Goal: Task Accomplishment & Management: Manage account settings

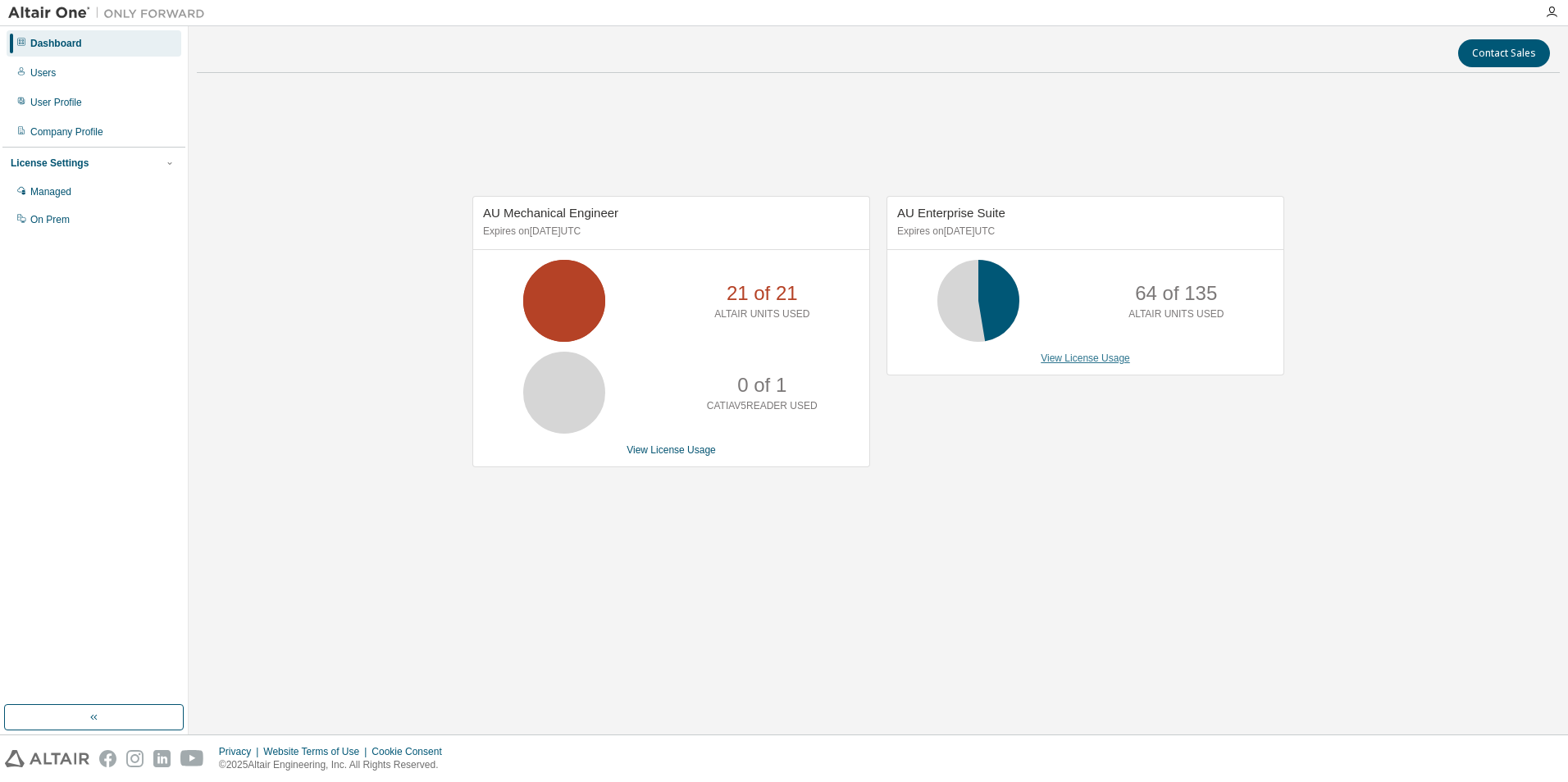
click at [1052, 357] on link "View License Usage" at bounding box center [1085, 358] width 89 height 12
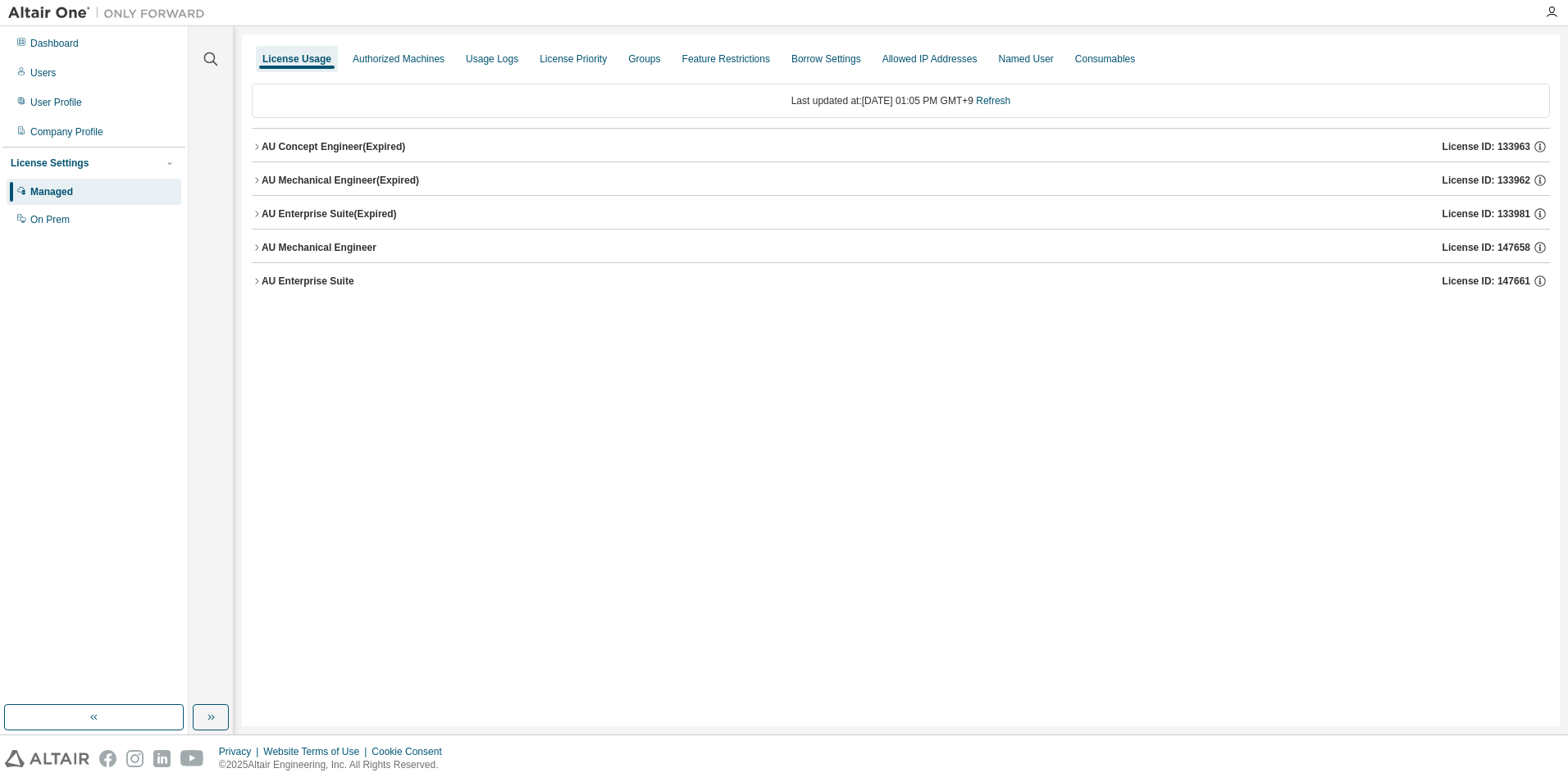
click at [258, 244] on icon "button" at bounding box center [256, 247] width 10 height 10
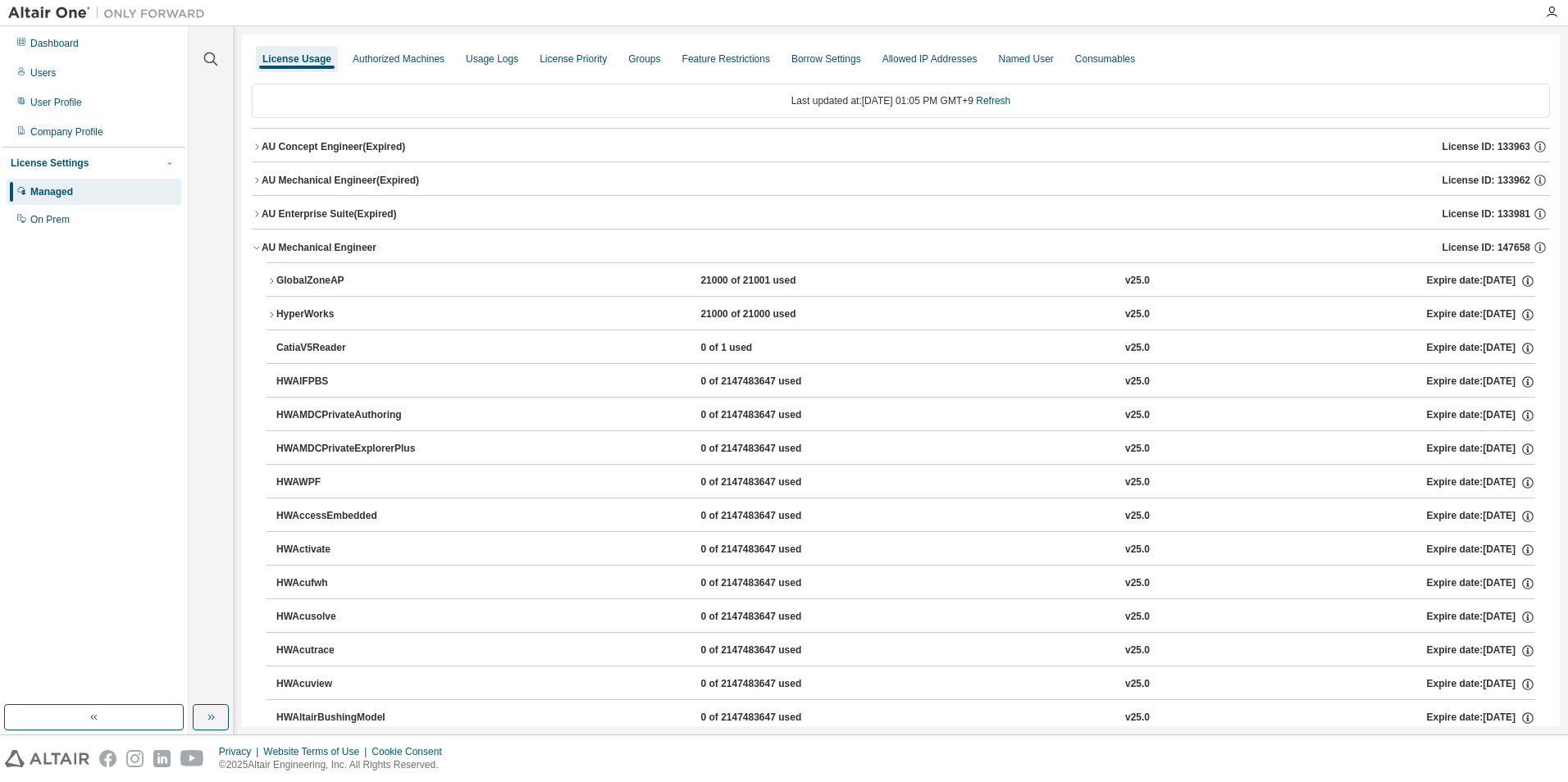
click at [258, 244] on icon "button" at bounding box center [256, 247] width 10 height 10
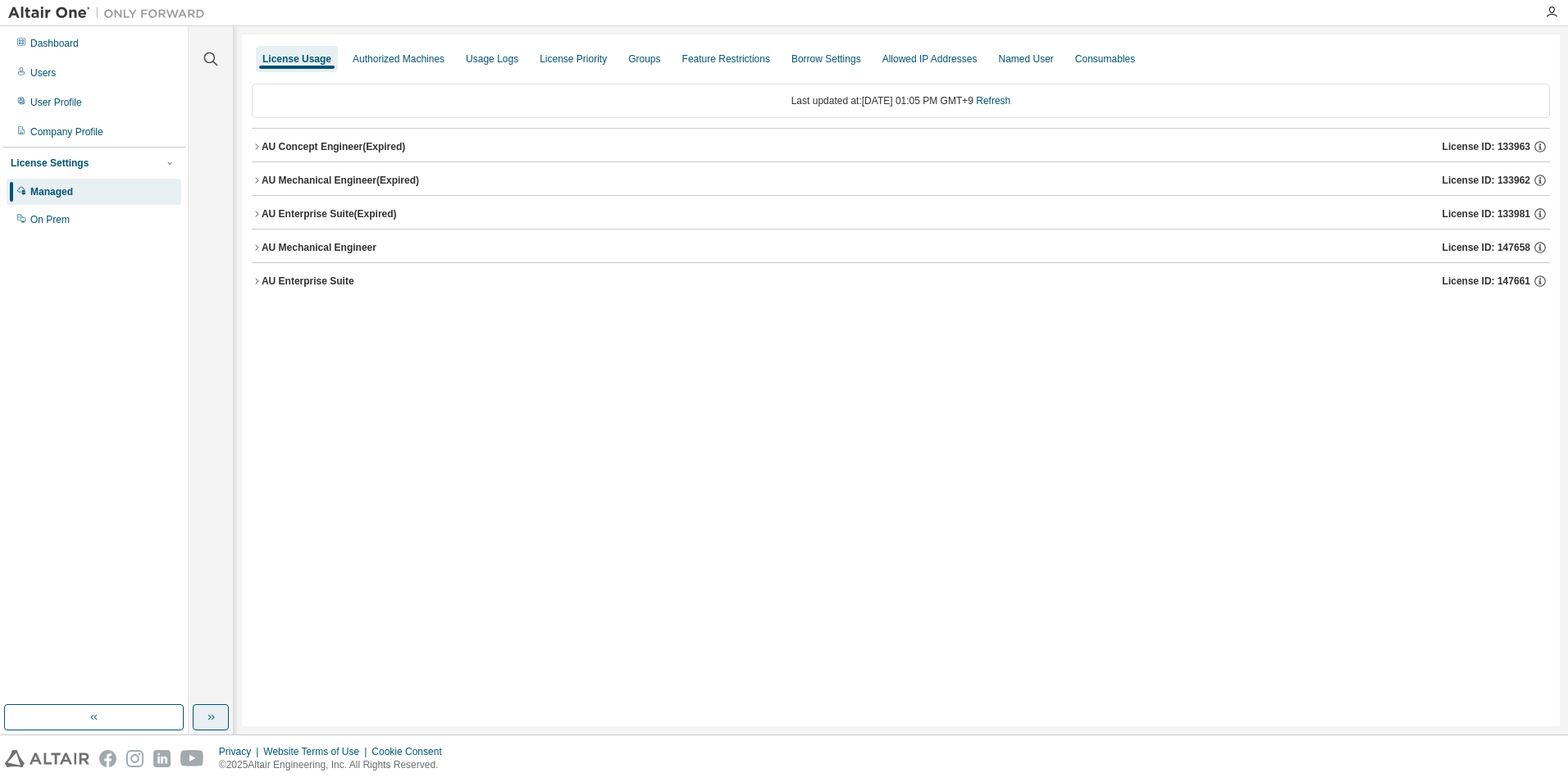
click at [224, 716] on button "button" at bounding box center [211, 717] width 36 height 26
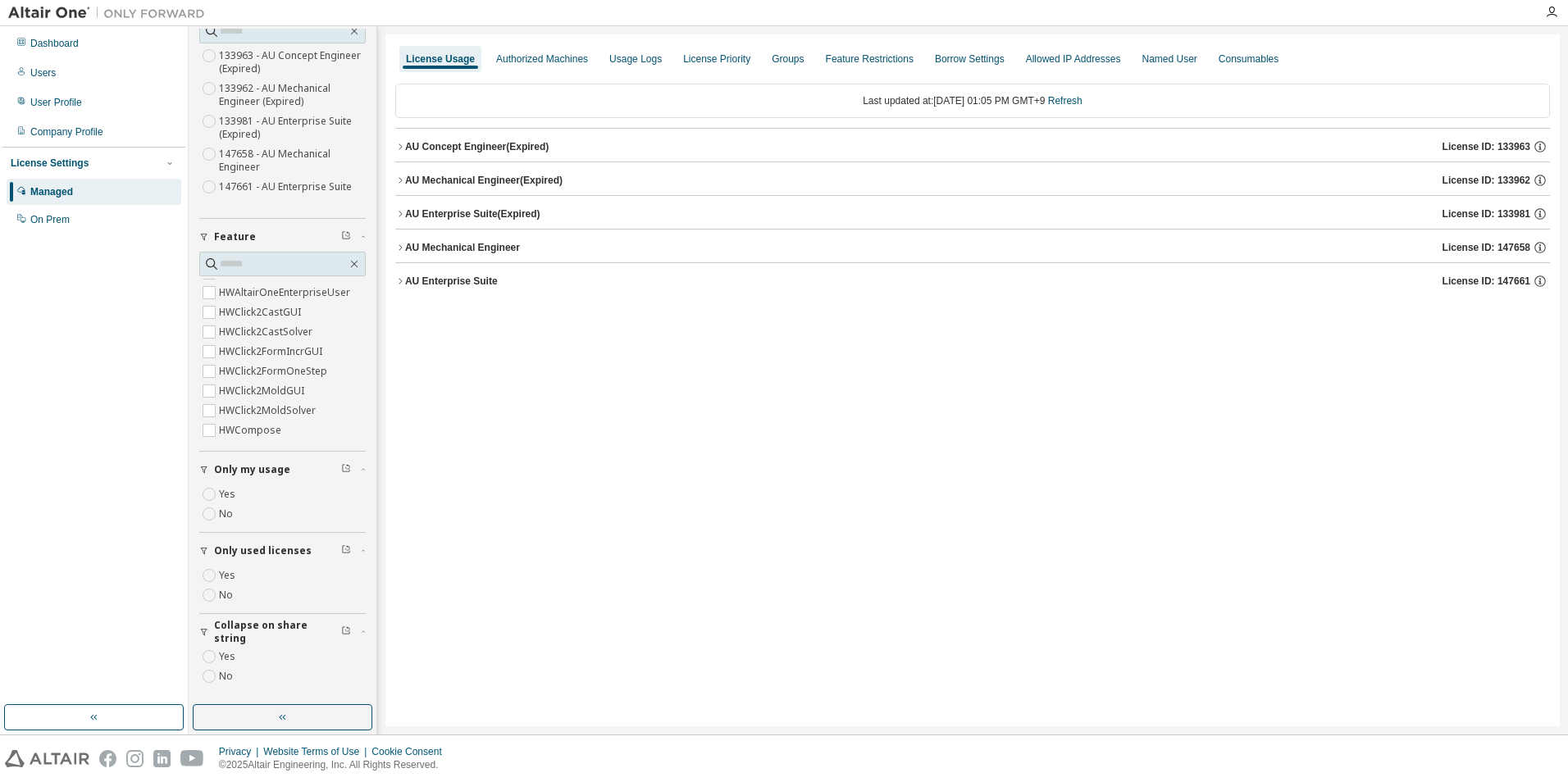
scroll to position [164, 0]
click at [546, 50] on div "Authorized Machines" at bounding box center [541, 58] width 105 height 26
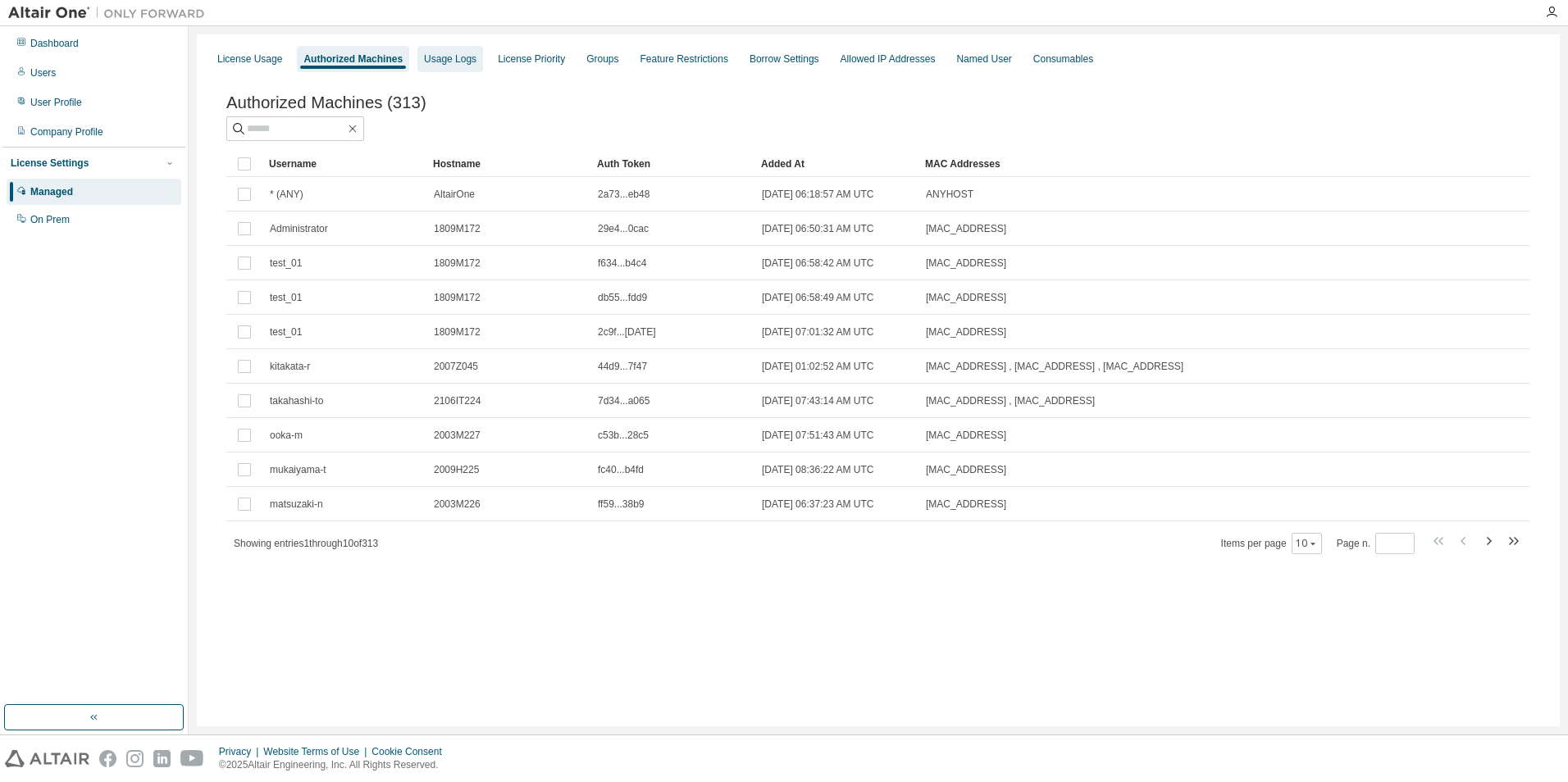
click at [441, 54] on div "Usage Logs" at bounding box center [450, 59] width 53 height 13
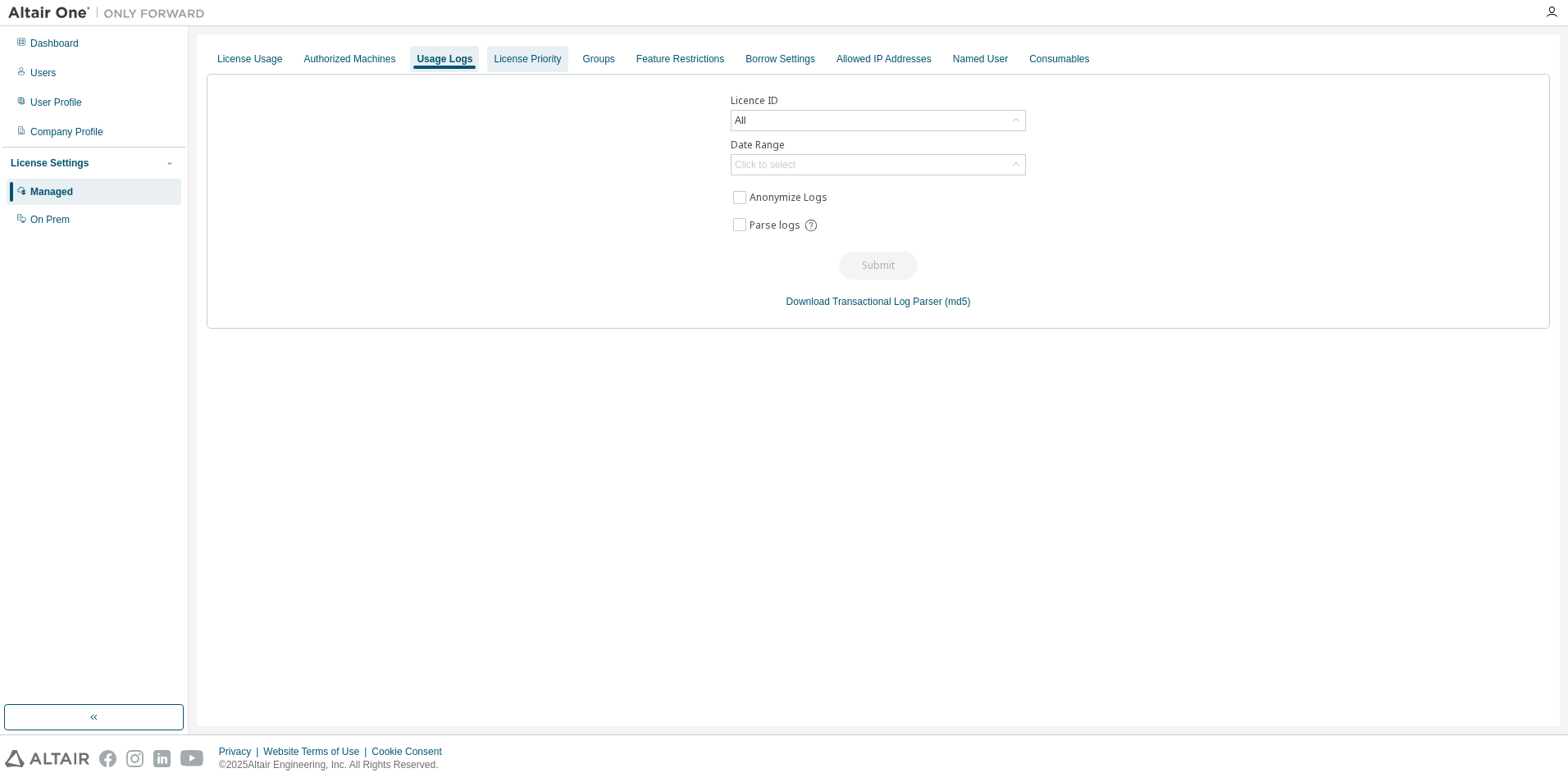
click at [514, 60] on div "License Priority" at bounding box center [528, 59] width 67 height 13
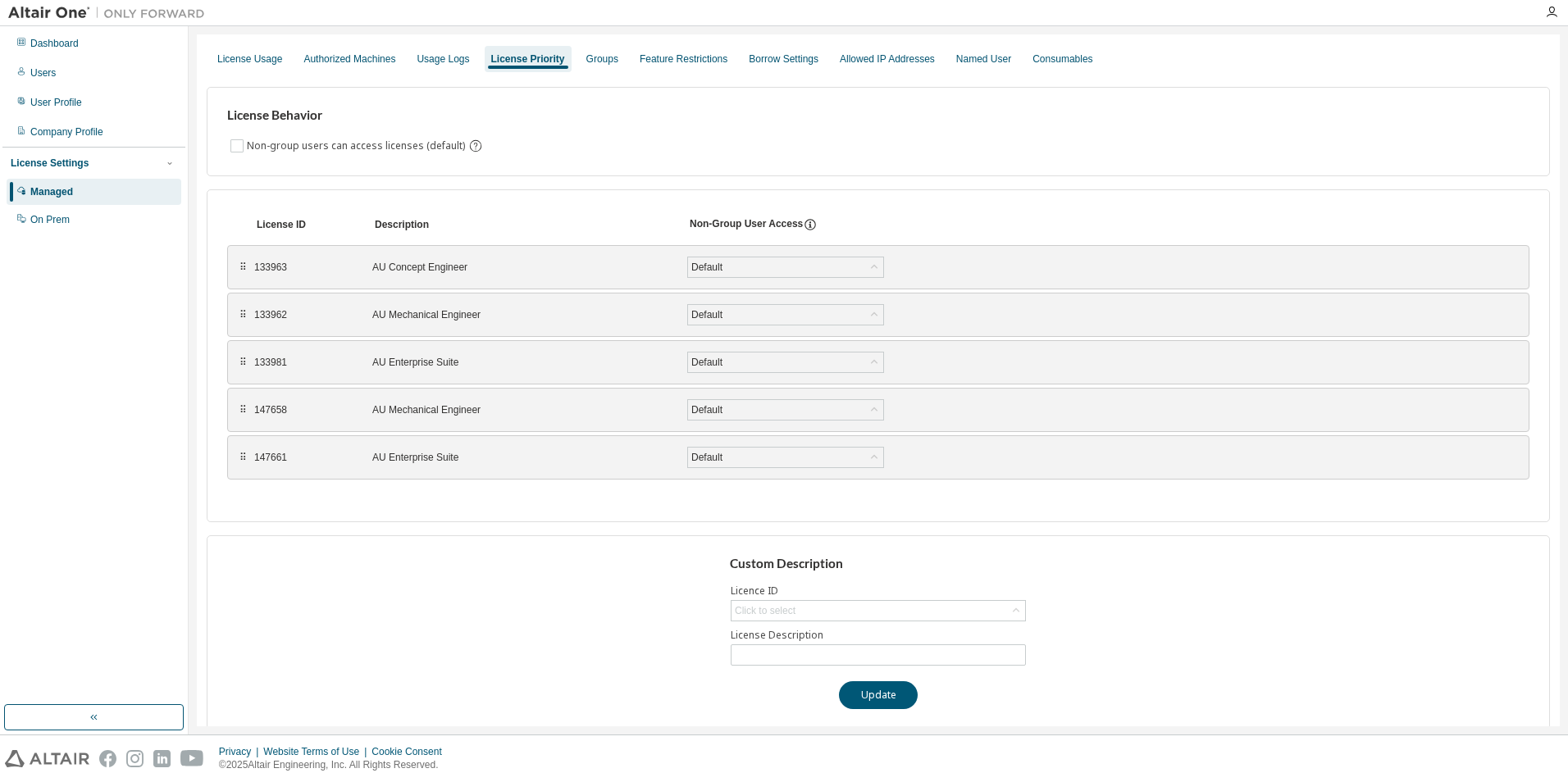
click at [240, 266] on div "⠿" at bounding box center [242, 267] width 10 height 13
click at [243, 274] on div "⠿" at bounding box center [242, 268] width 10 height 13
click at [243, 274] on div "⠿ 133963 AU Concept Engineer Default Save" at bounding box center [878, 267] width 1302 height 45
click at [243, 273] on div "⠿" at bounding box center [242, 267] width 10 height 13
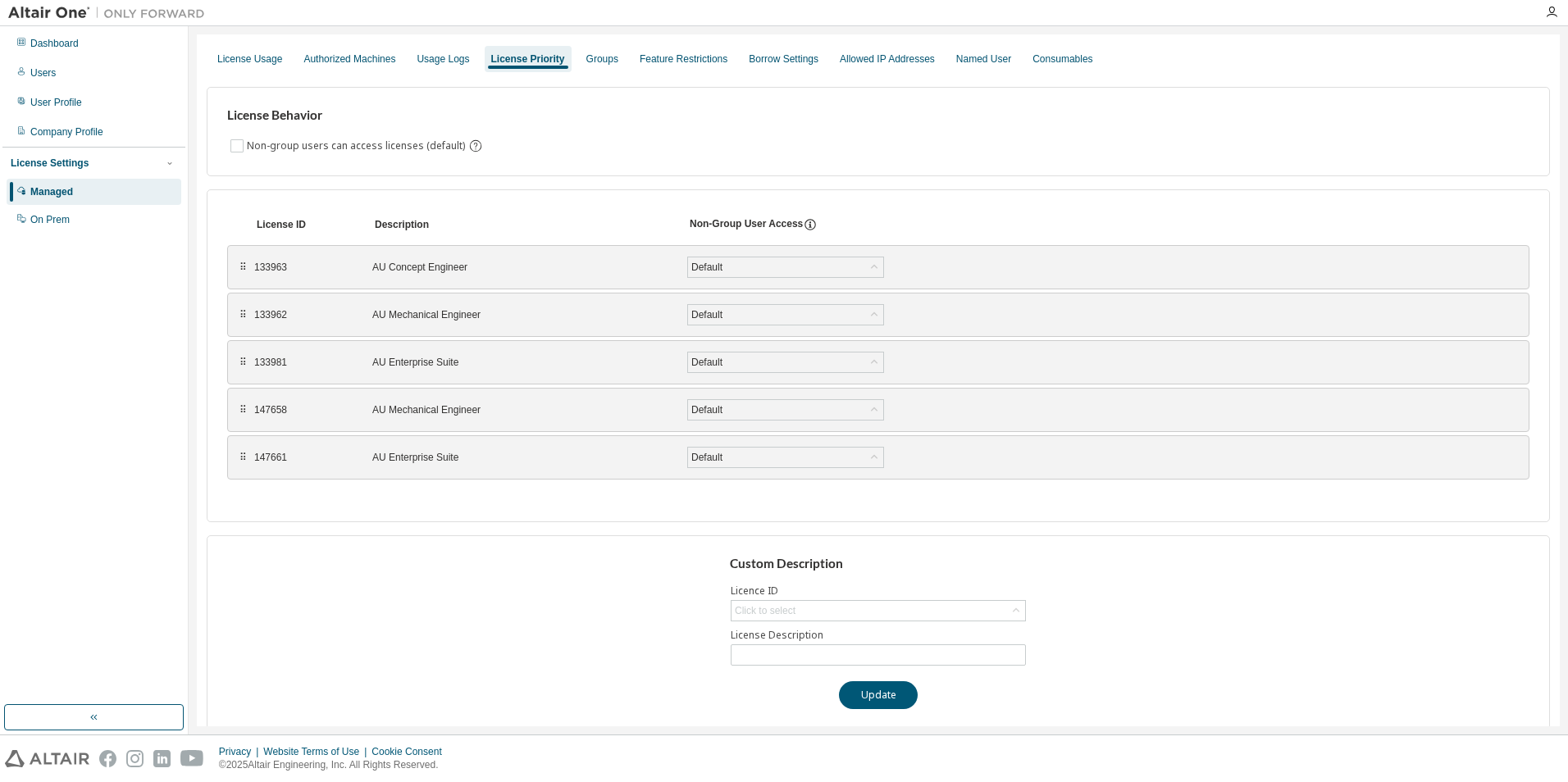
click at [243, 273] on div "⠿" at bounding box center [242, 267] width 10 height 13
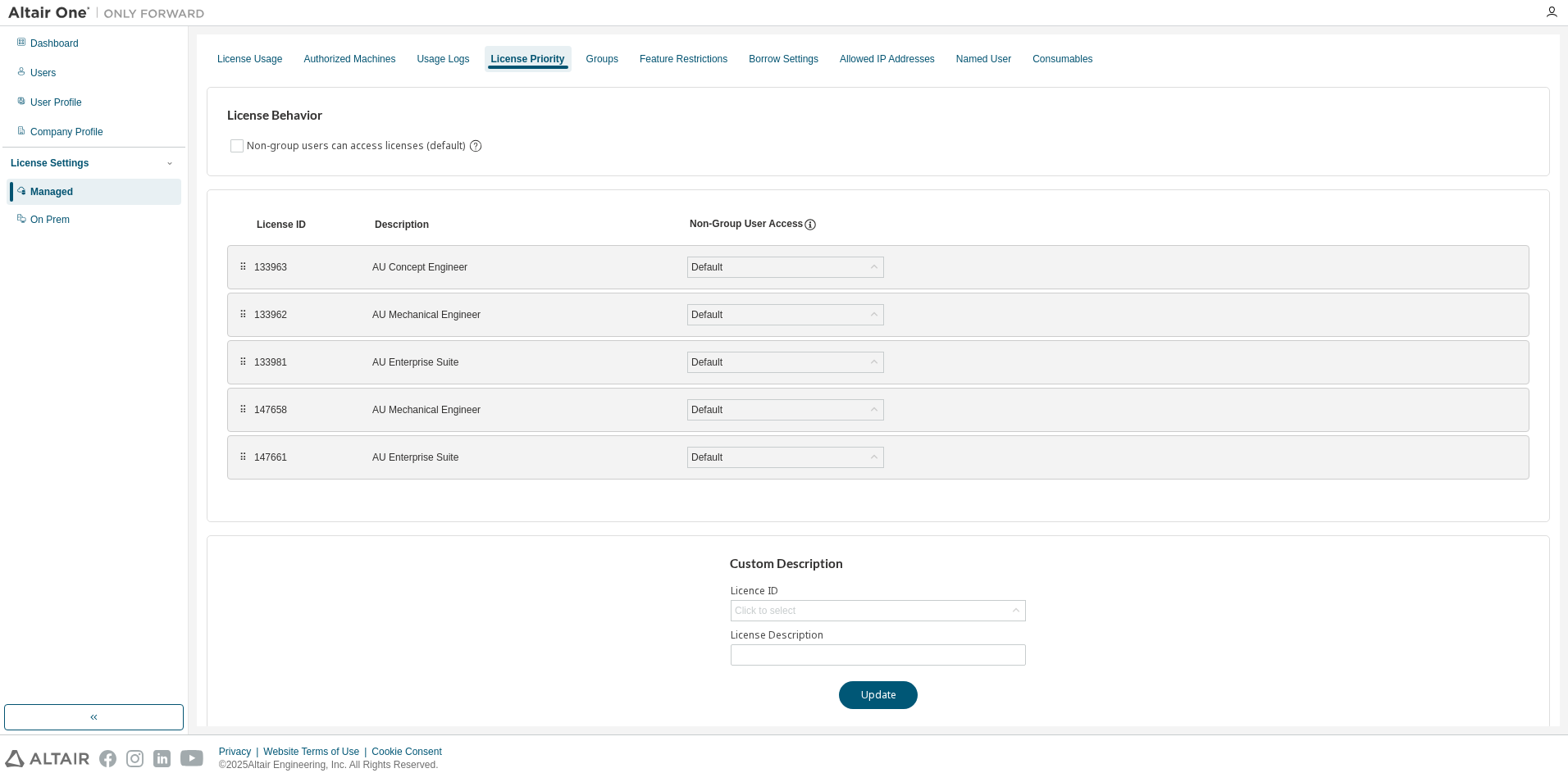
click at [243, 273] on div "⠿" at bounding box center [242, 267] width 10 height 13
click at [1060, 270] on div "⠿ 133963 AU Concept Engineer Default Save" at bounding box center [878, 267] width 1302 height 45
drag, startPoint x: 1060, startPoint y: 270, endPoint x: 1040, endPoint y: 267, distance: 20.2
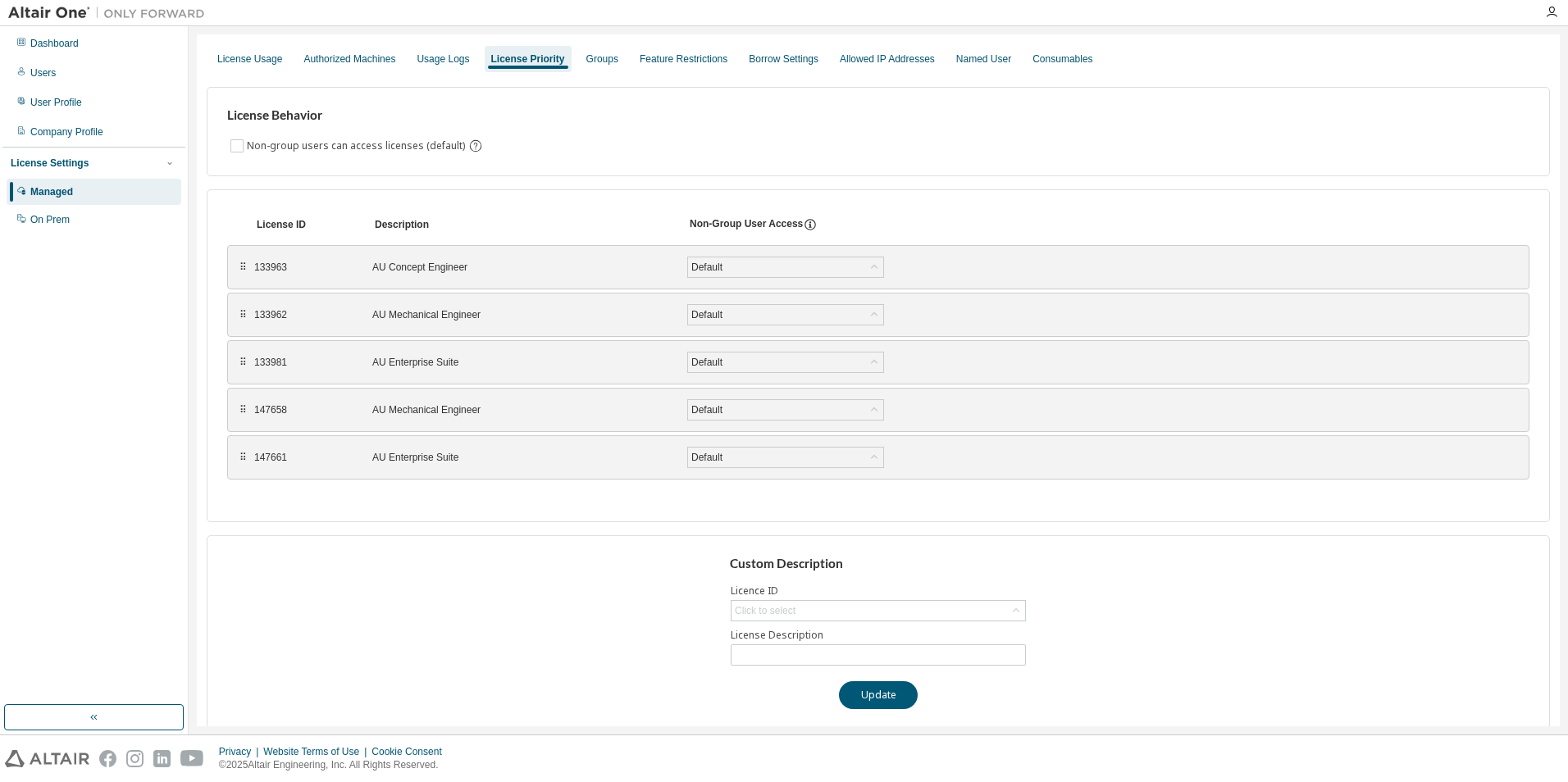
click at [1040, 267] on div "⠿ 133963 AU Concept Engineer Default Save" at bounding box center [878, 267] width 1302 height 45
click at [1040, 266] on div "⠿ 133963 AU Concept Engineer Default Save" at bounding box center [878, 267] width 1302 height 45
click at [453, 276] on div "133963 AU Concept Engineer Default Save" at bounding box center [618, 267] width 728 height 29
click at [587, 61] on div "Groups" at bounding box center [602, 59] width 32 height 13
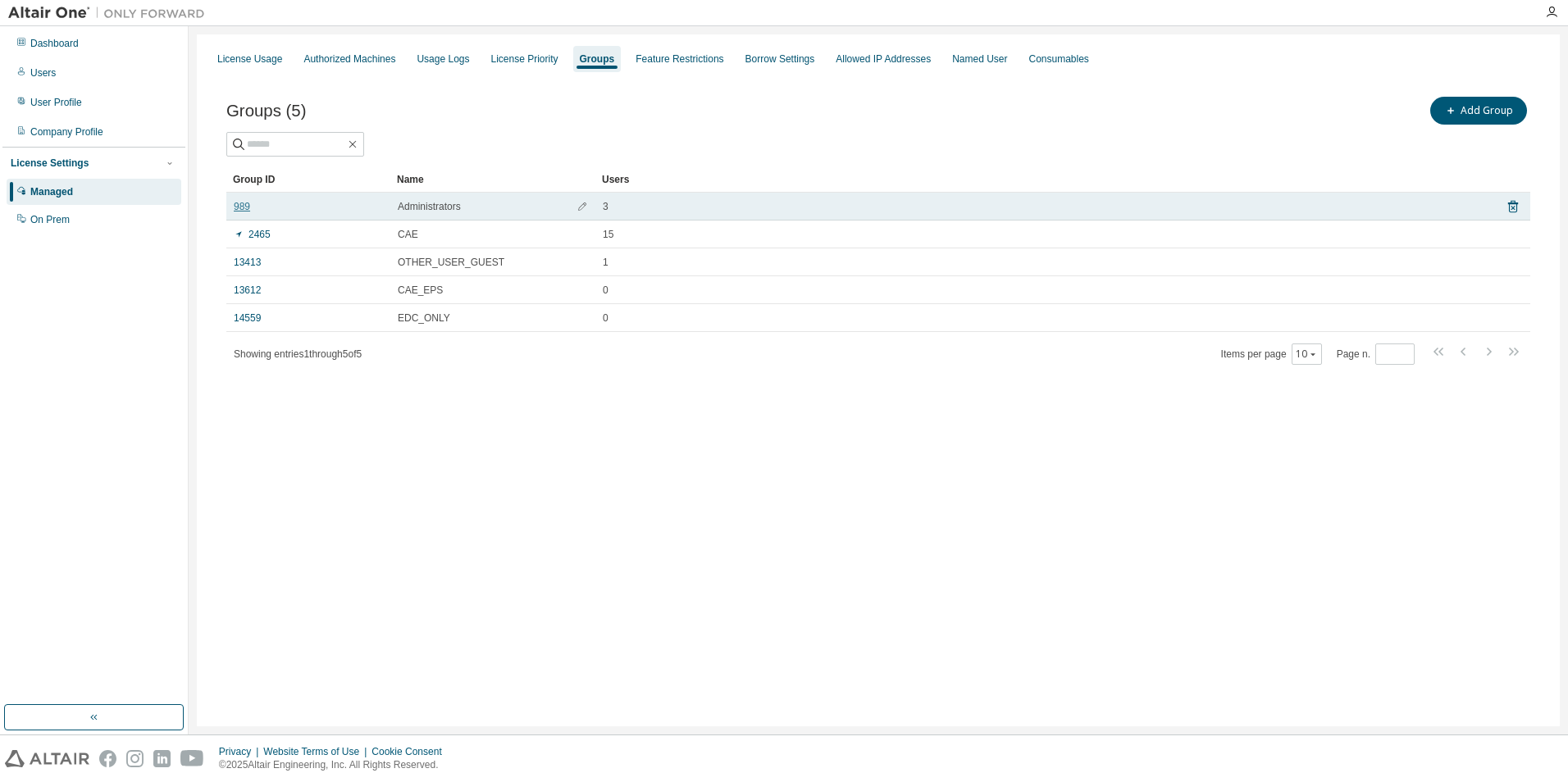
click at [241, 206] on link "989" at bounding box center [242, 206] width 16 height 13
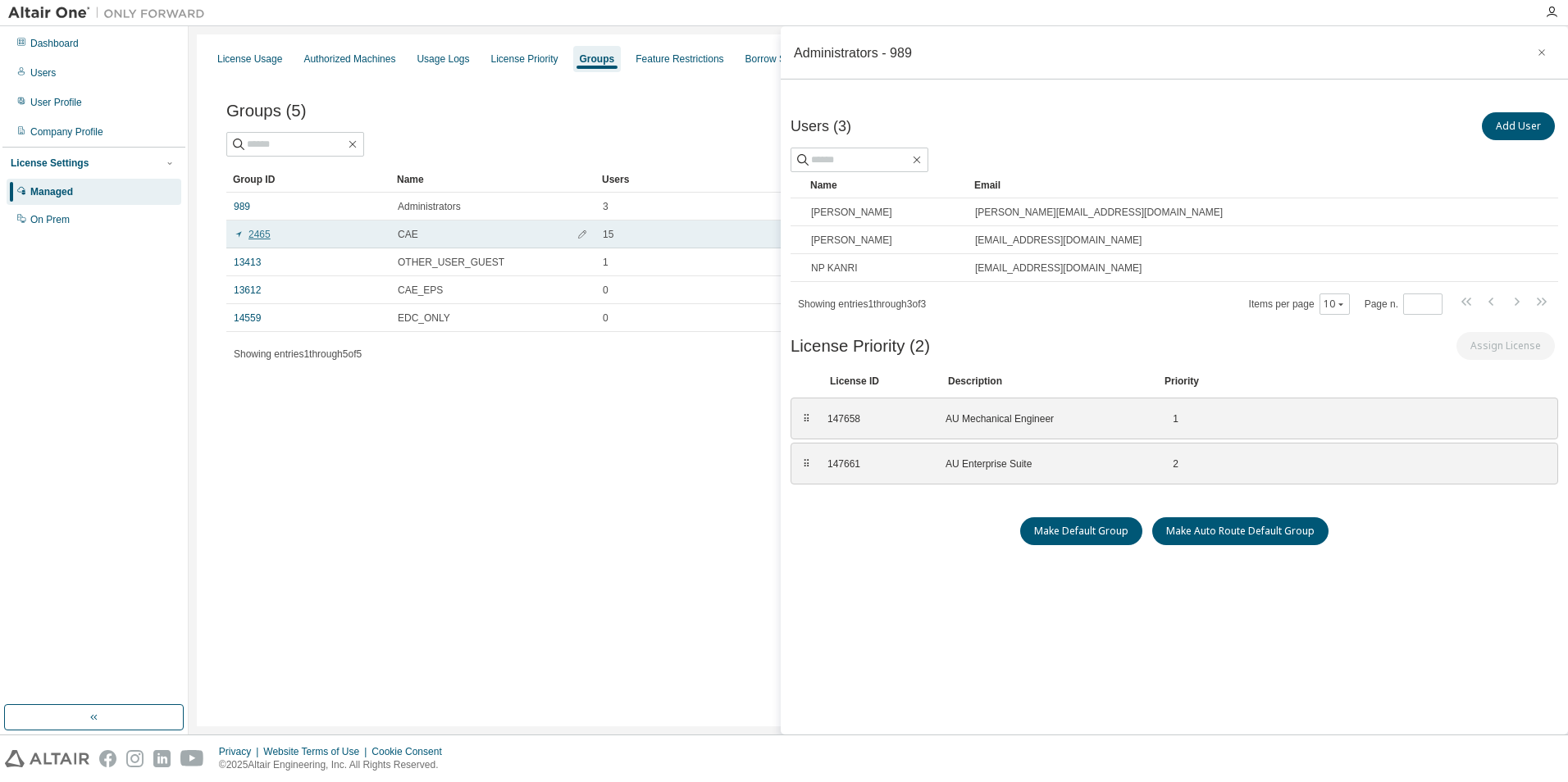
click at [251, 240] on link "2465" at bounding box center [252, 235] width 37 height 13
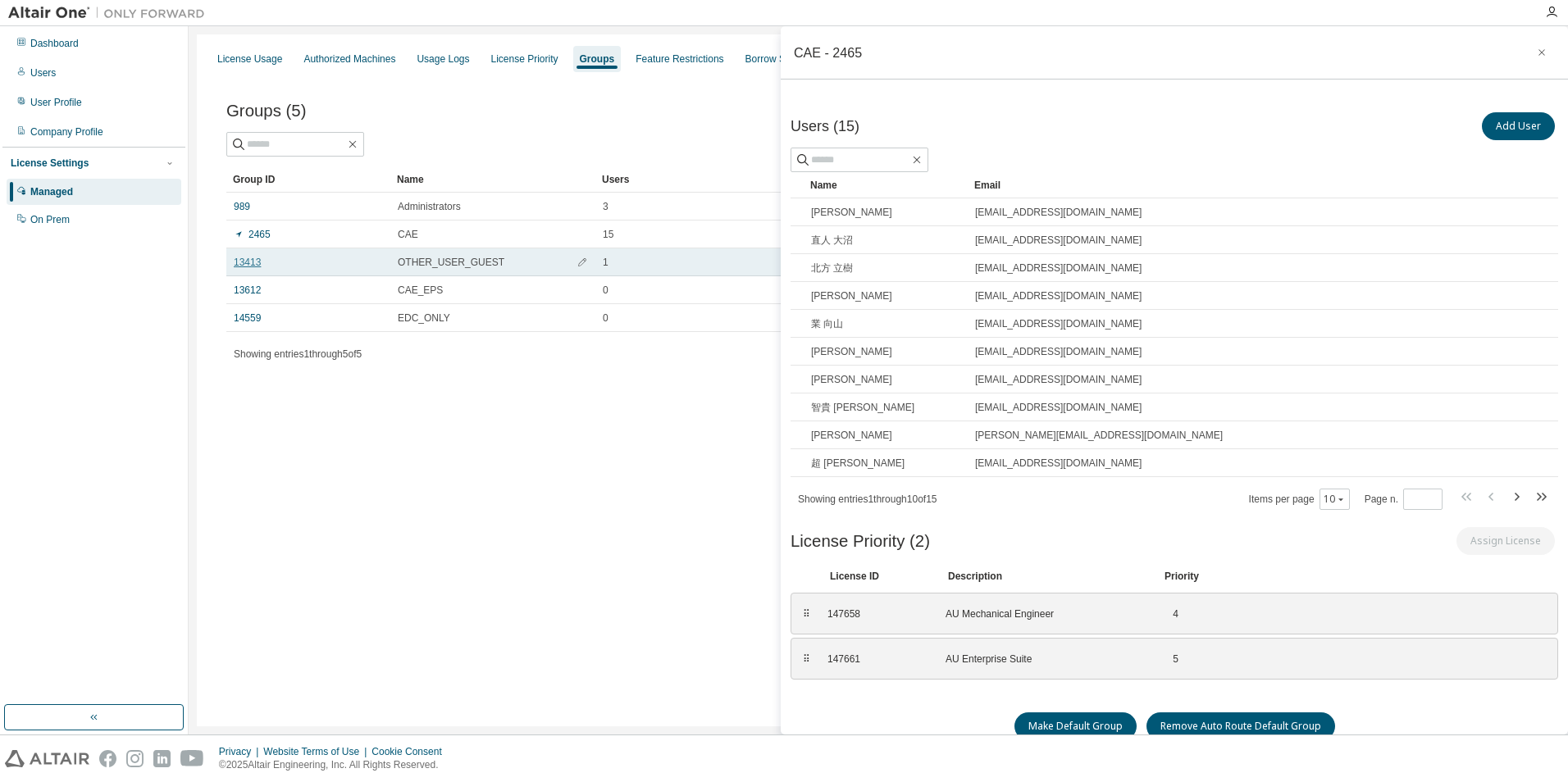
click at [255, 259] on link "13413" at bounding box center [247, 262] width 27 height 13
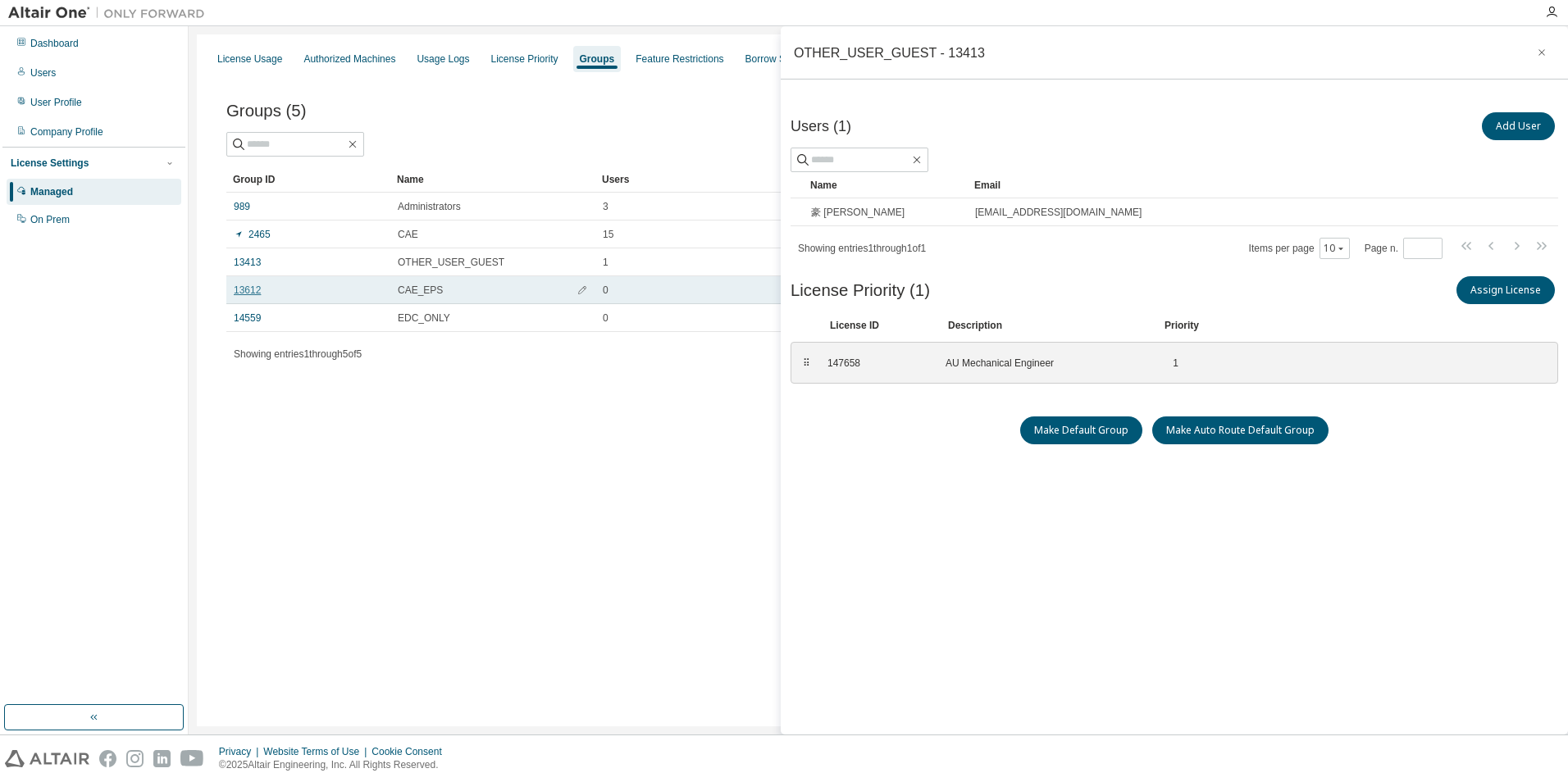
click at [255, 292] on link "13612" at bounding box center [247, 290] width 27 height 13
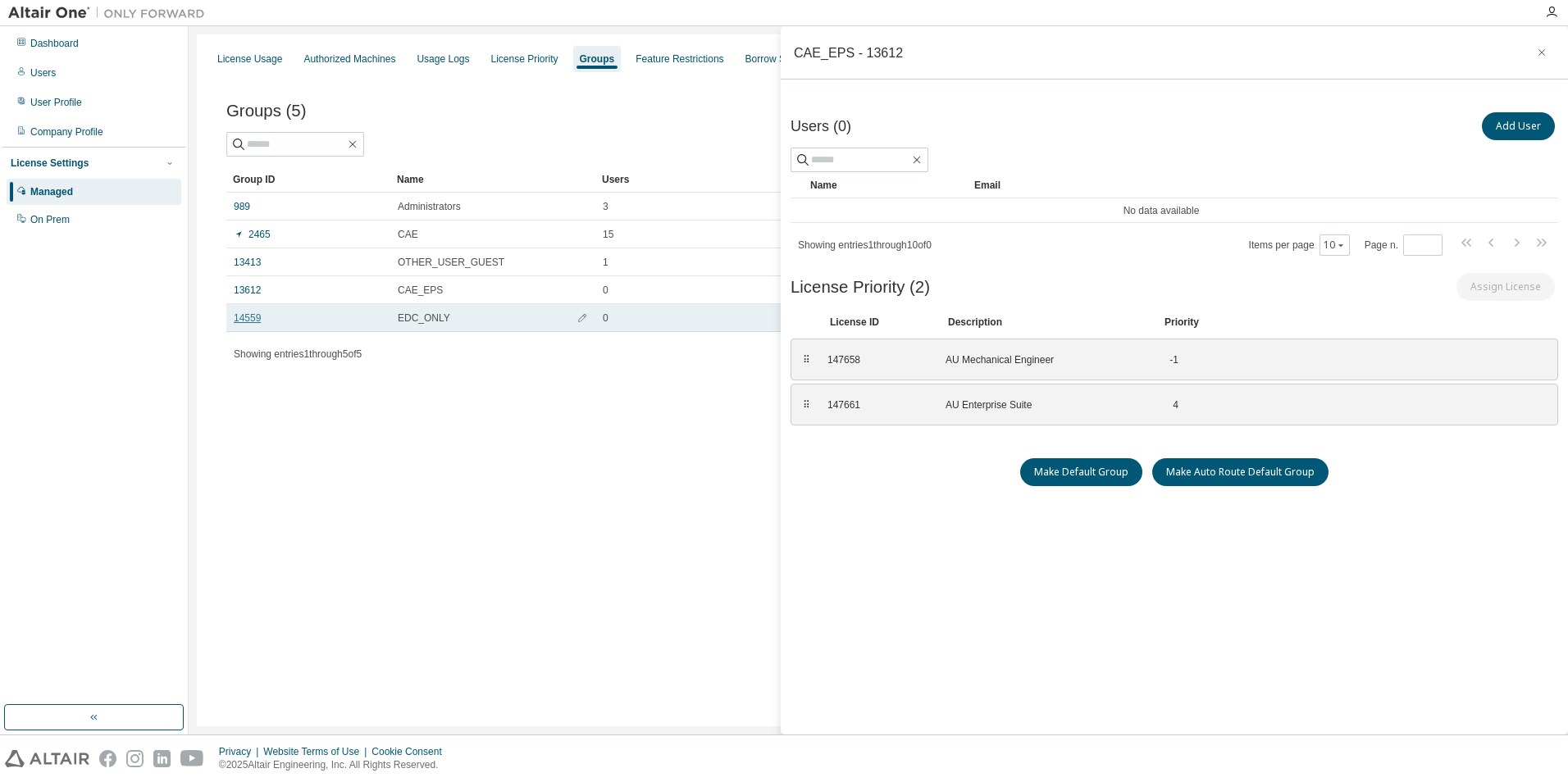
click at [252, 317] on link "14559" at bounding box center [247, 318] width 27 height 13
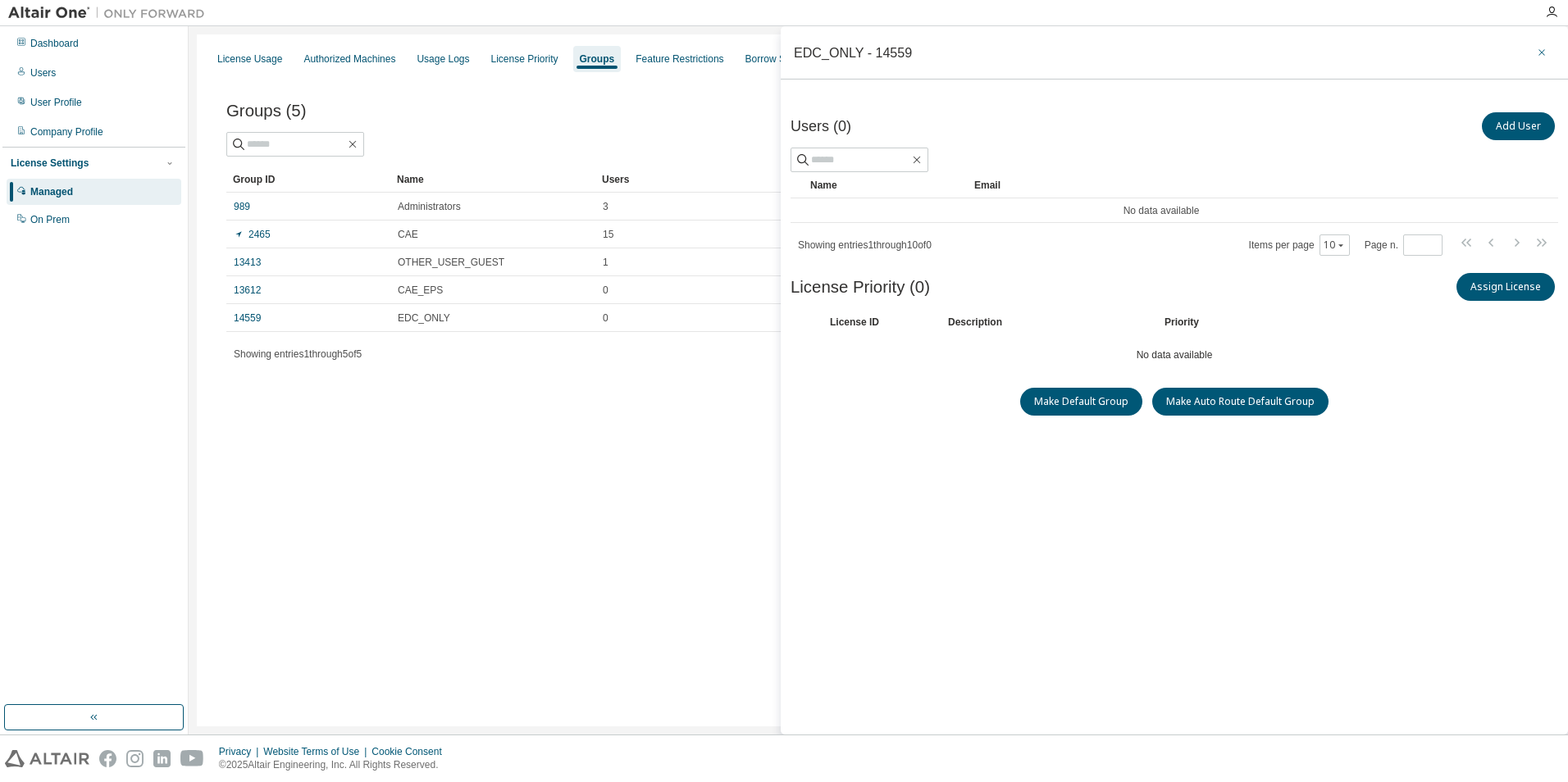
click at [1547, 54] on button "button" at bounding box center [1541, 52] width 26 height 26
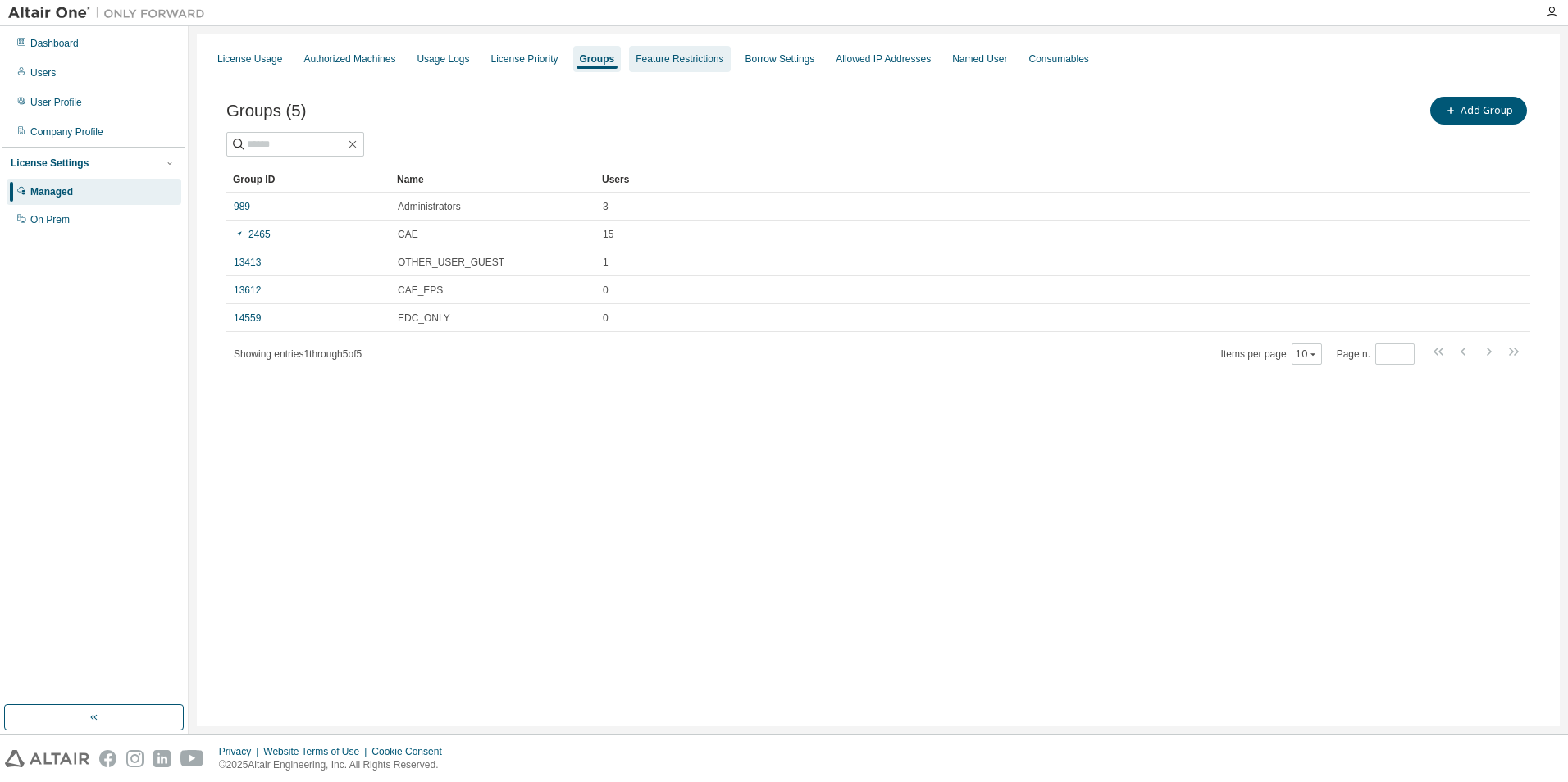
click at [699, 62] on div "Feature Restrictions" at bounding box center [679, 59] width 87 height 13
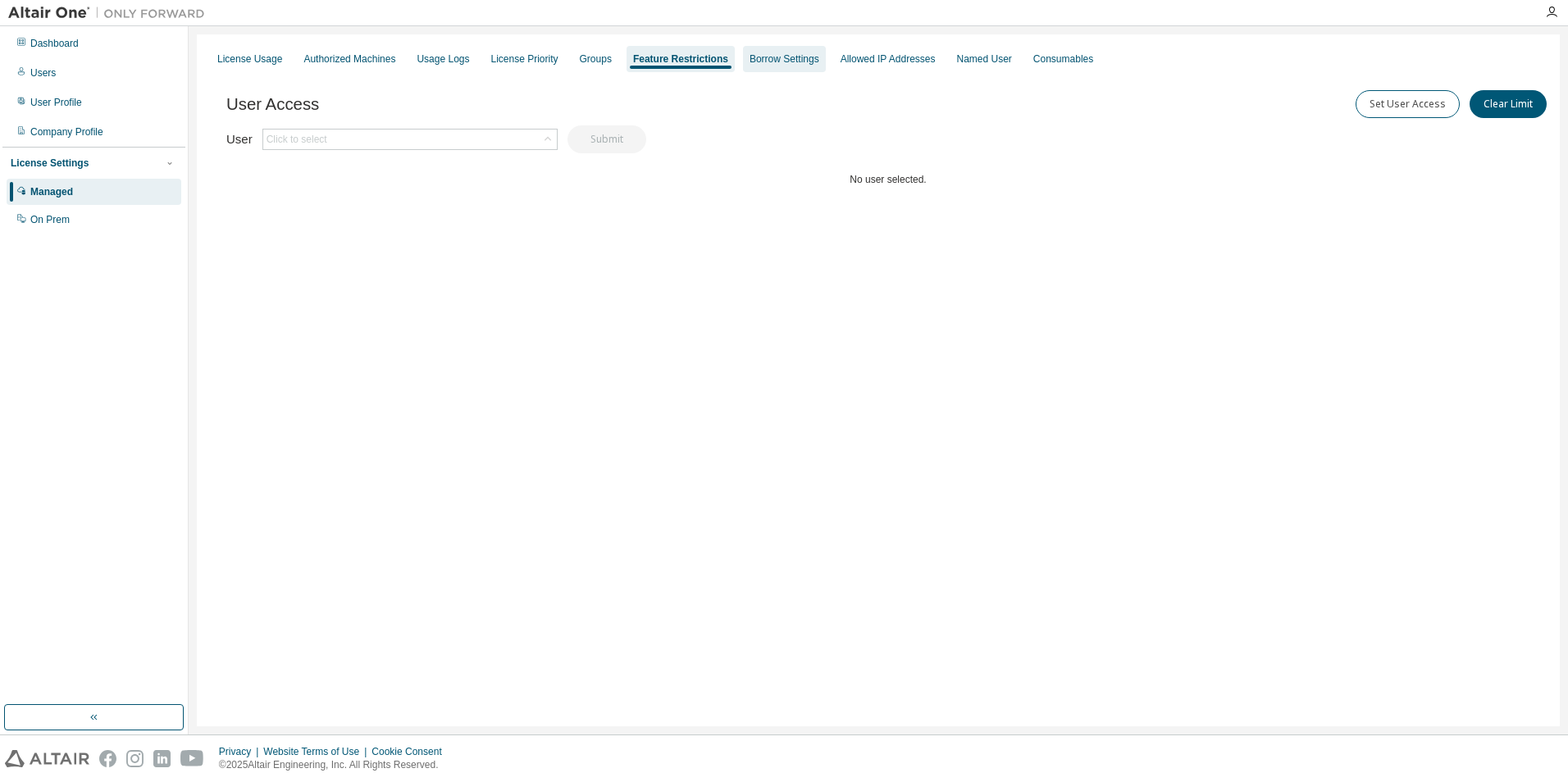
click at [762, 58] on div "Borrow Settings" at bounding box center [784, 59] width 70 height 13
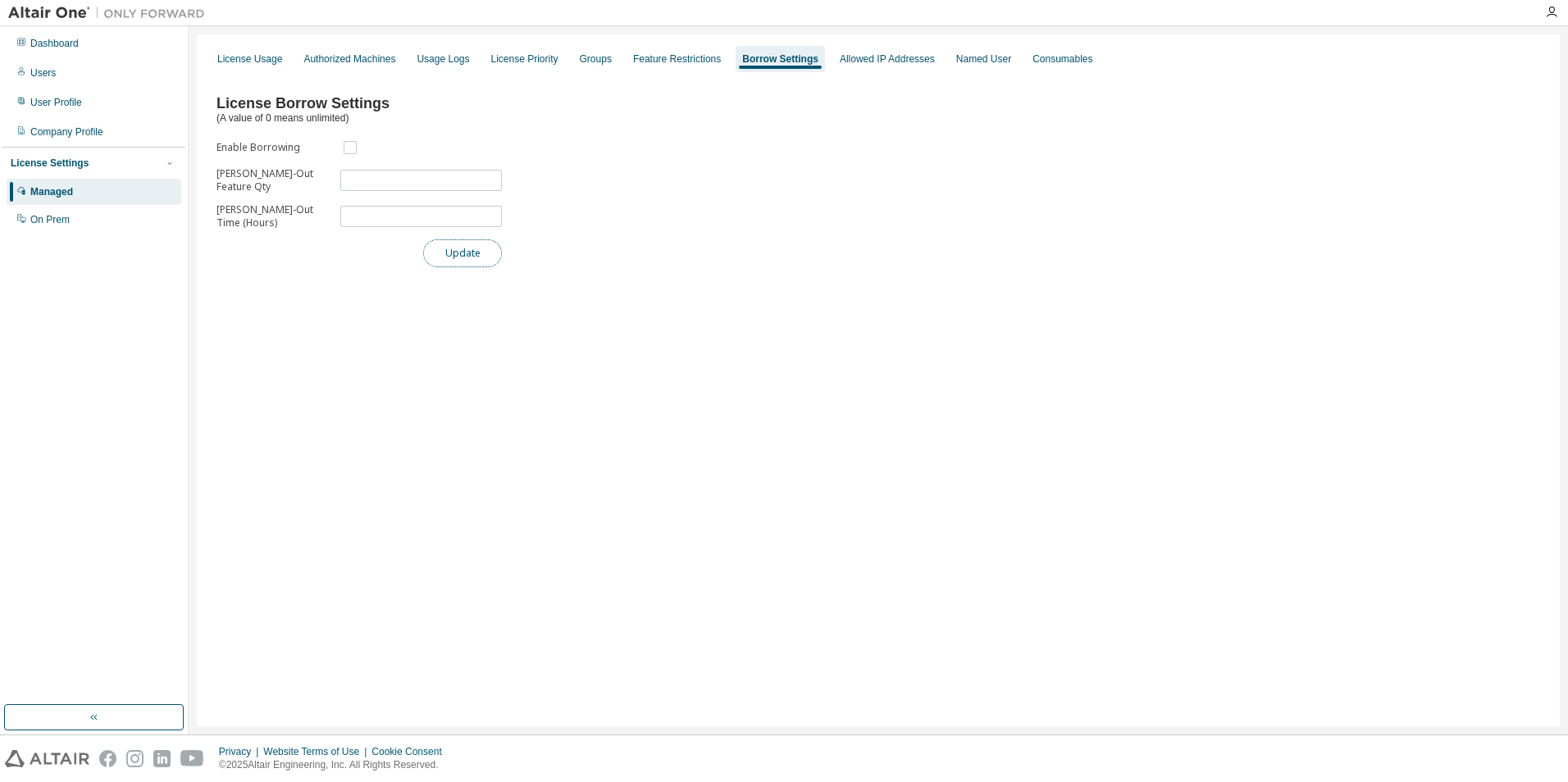
click at [440, 256] on button "Update" at bounding box center [462, 253] width 79 height 28
click at [907, 49] on div "Allowed IP Addresses" at bounding box center [887, 58] width 108 height 26
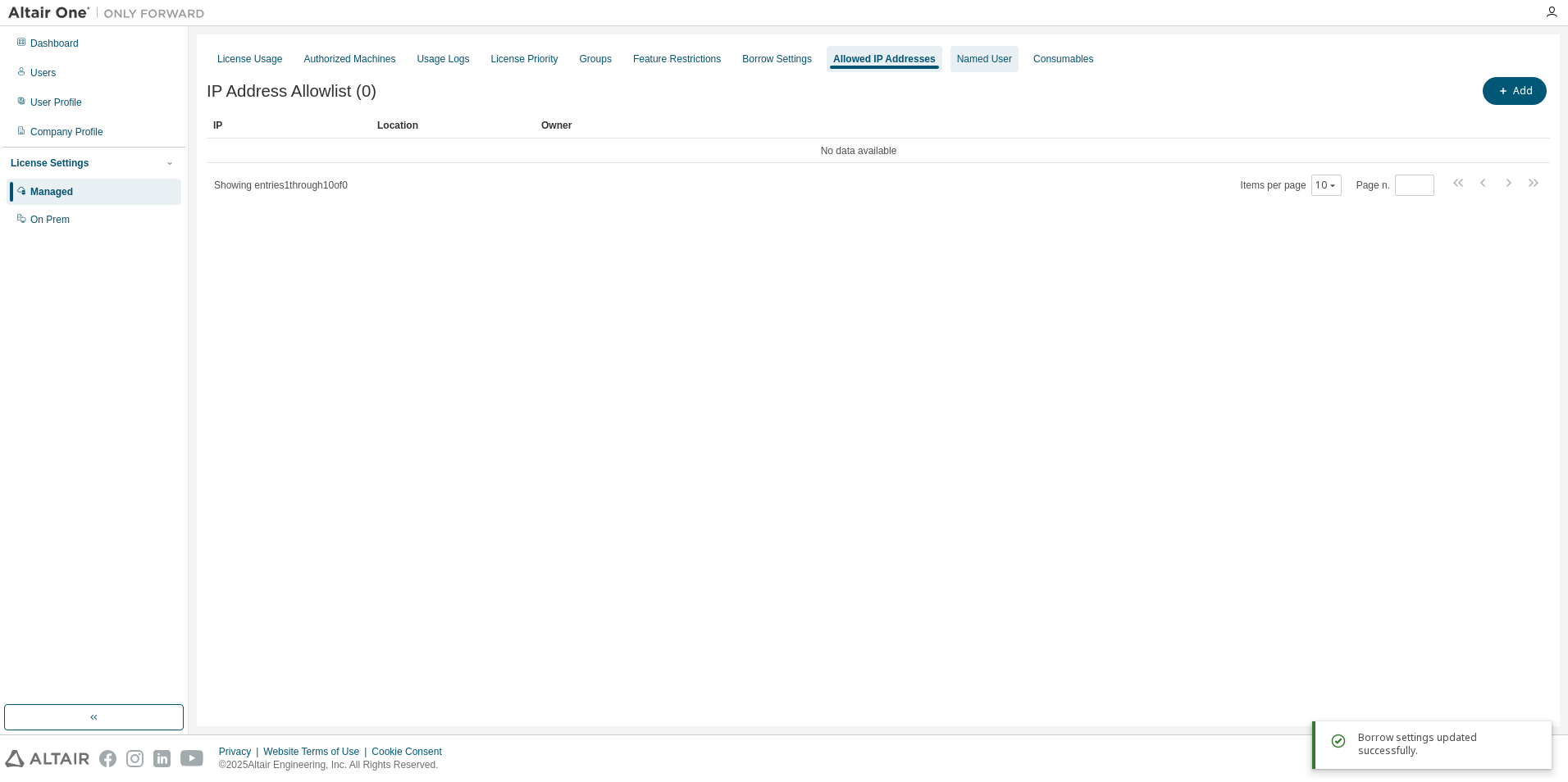
click at [960, 54] on div "Named User" at bounding box center [984, 59] width 55 height 13
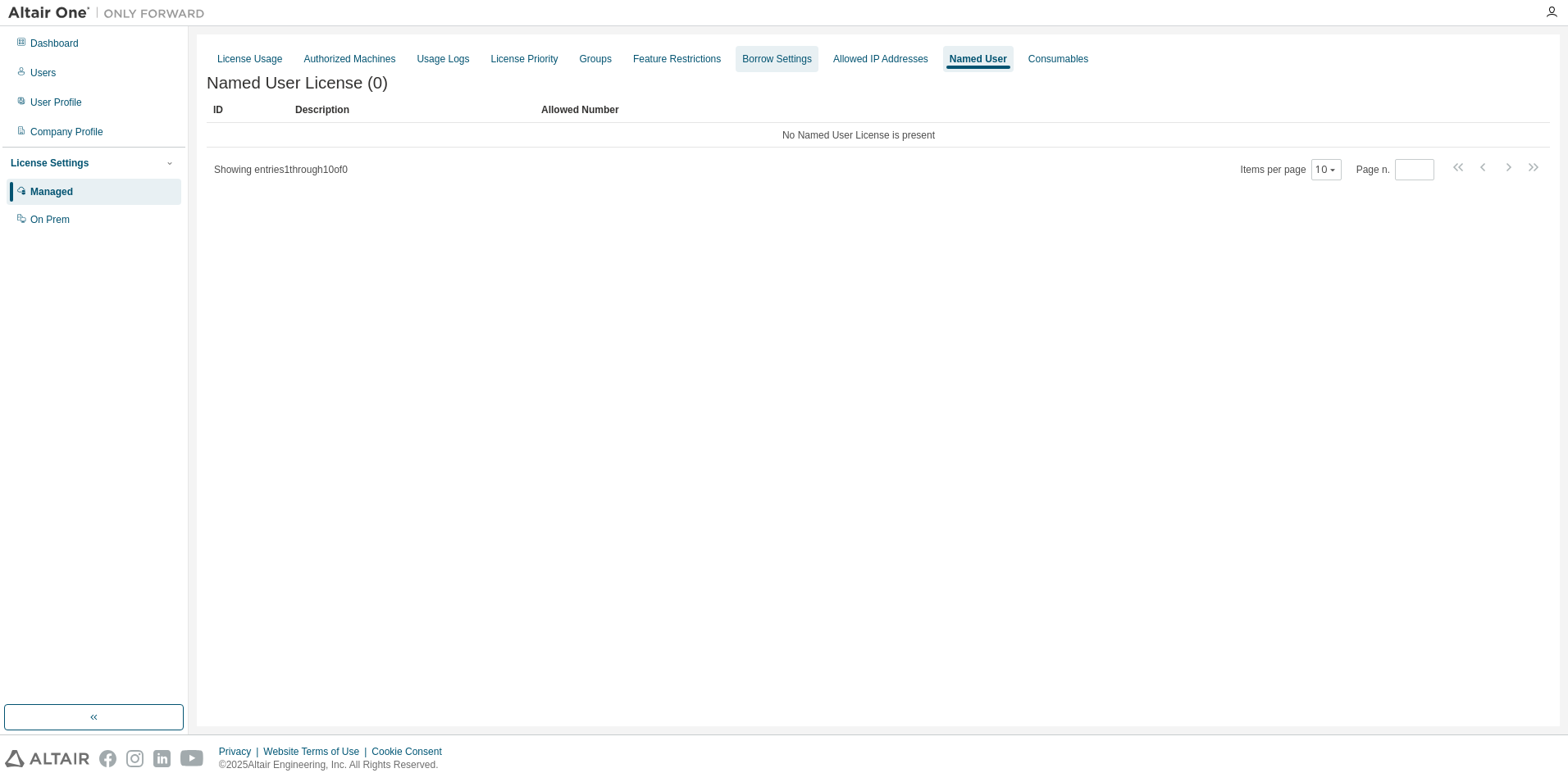
click at [765, 62] on div "Borrow Settings" at bounding box center [777, 59] width 70 height 13
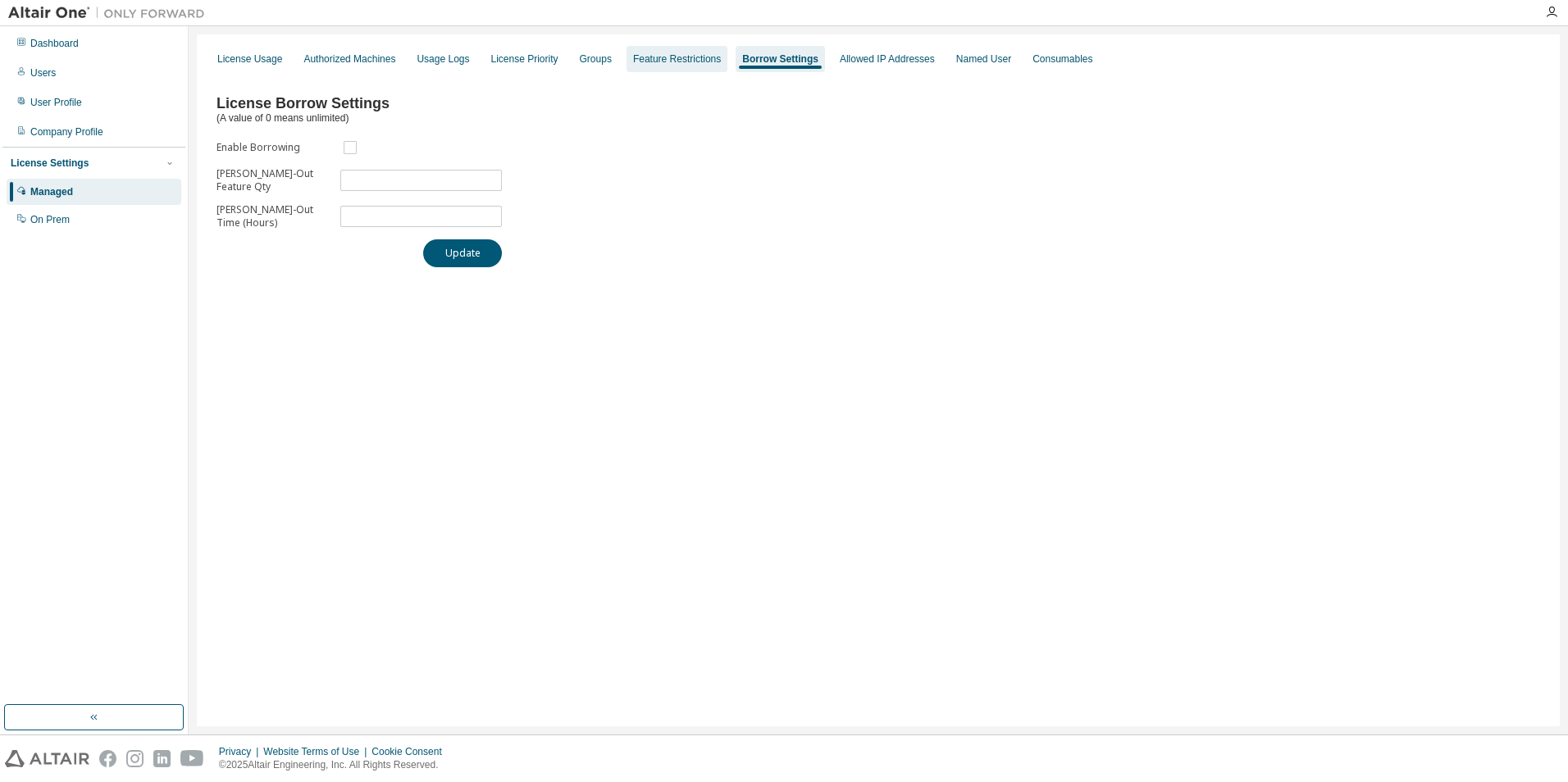
click at [689, 64] on div "Feature Restrictions" at bounding box center [677, 59] width 87 height 13
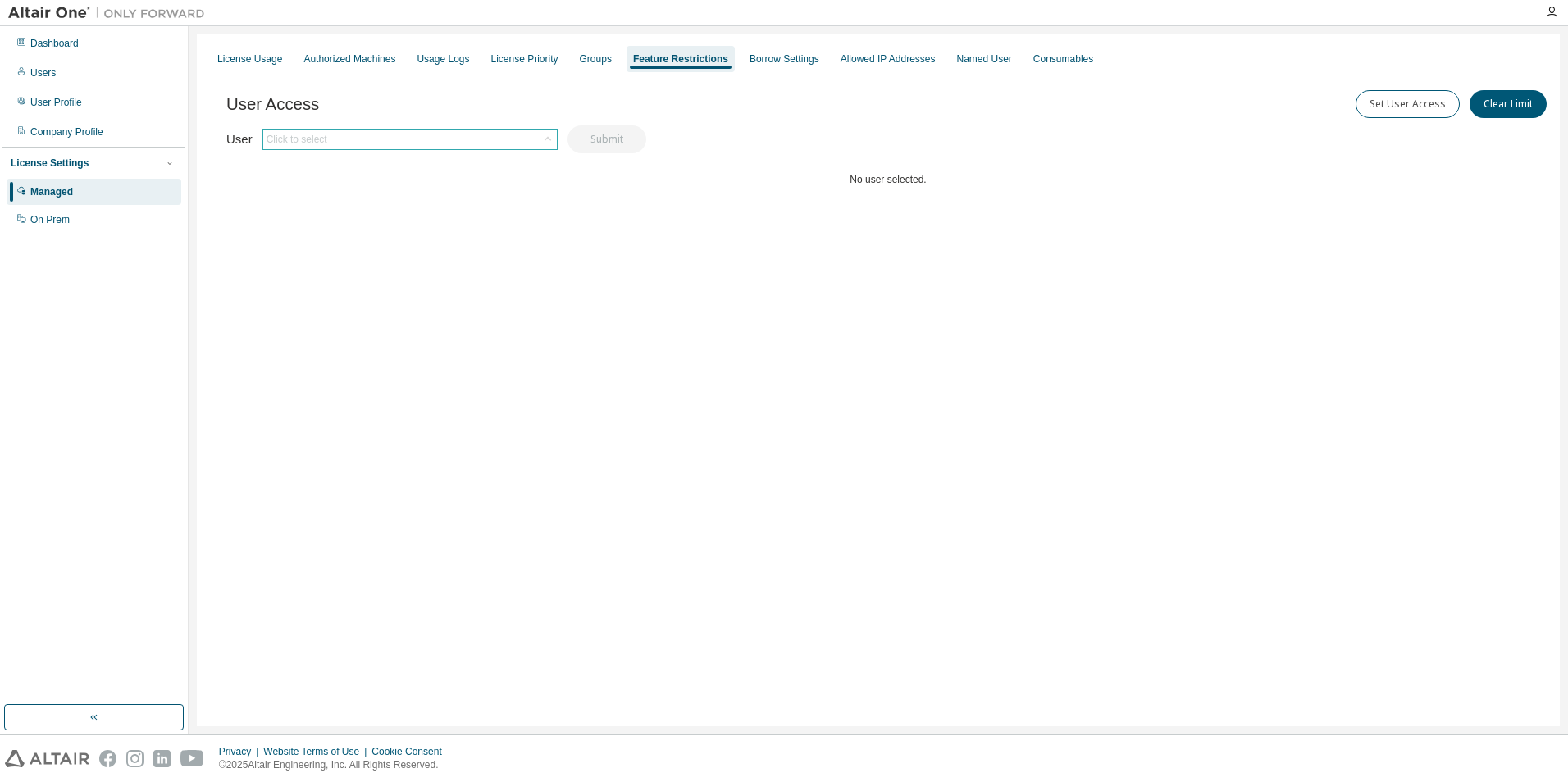
click at [544, 146] on icon at bounding box center [548, 139] width 16 height 16
click at [415, 124] on div "User Access Set User Access Clear Limit" at bounding box center [888, 106] width 1323 height 38
click at [1390, 108] on button "Set User Access" at bounding box center [1407, 104] width 104 height 28
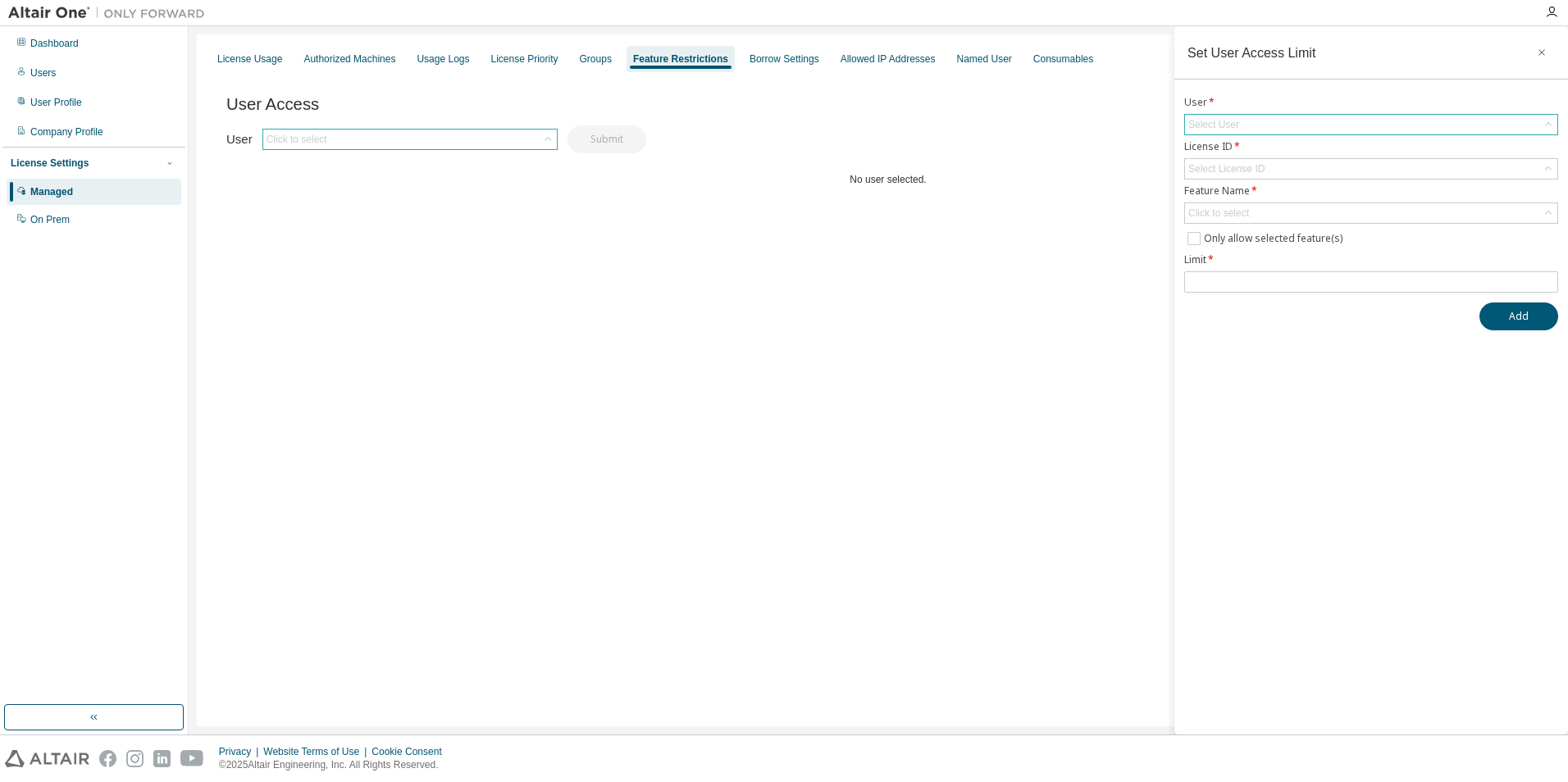
click at [1352, 131] on div "Select User" at bounding box center [1371, 125] width 372 height 20
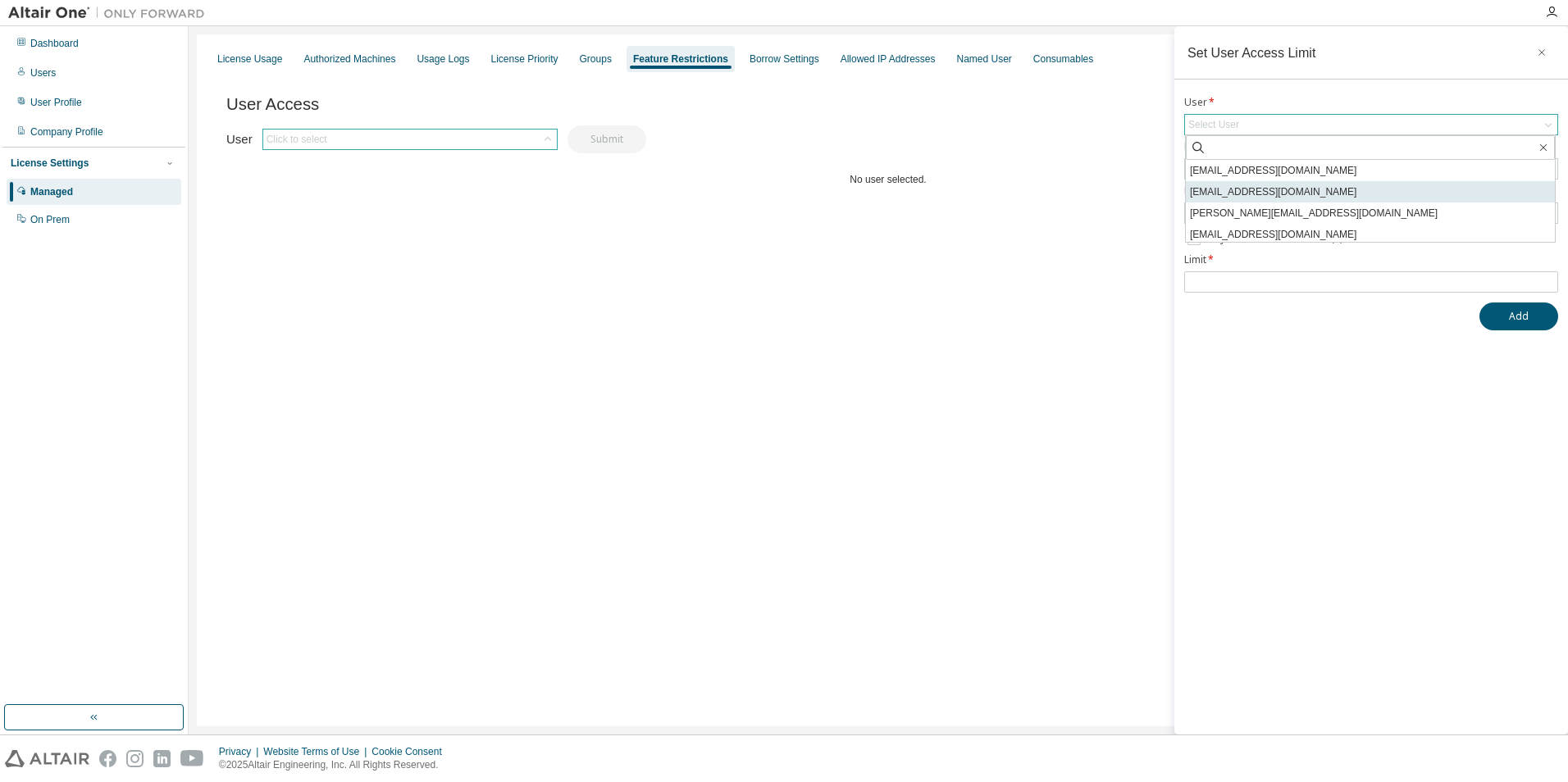
click at [1306, 181] on li "onuma-n@n-plast.co.jp" at bounding box center [1370, 191] width 369 height 21
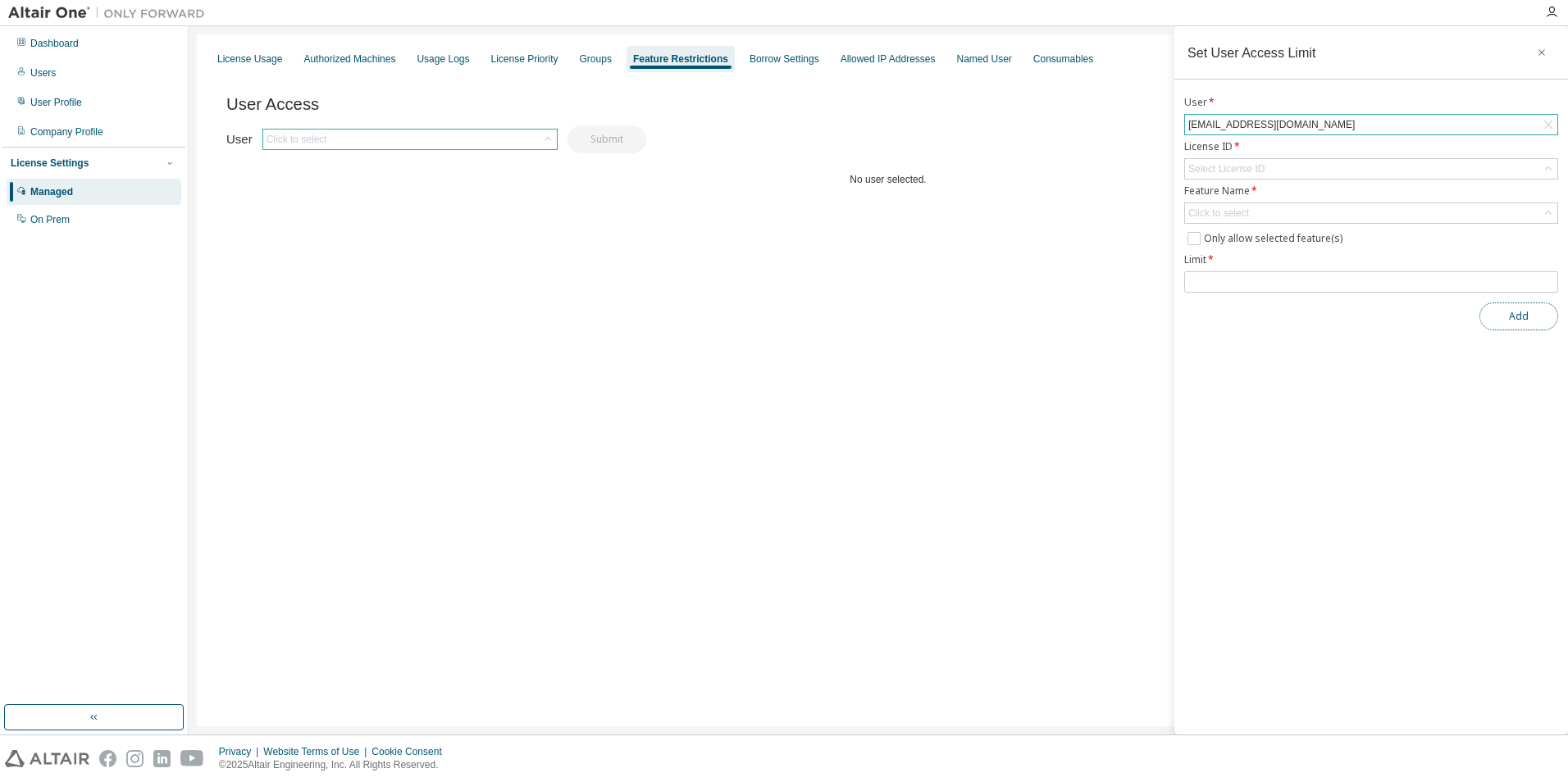
click at [1489, 311] on button "Add" at bounding box center [1518, 316] width 79 height 28
click at [1547, 49] on button "button" at bounding box center [1541, 52] width 26 height 26
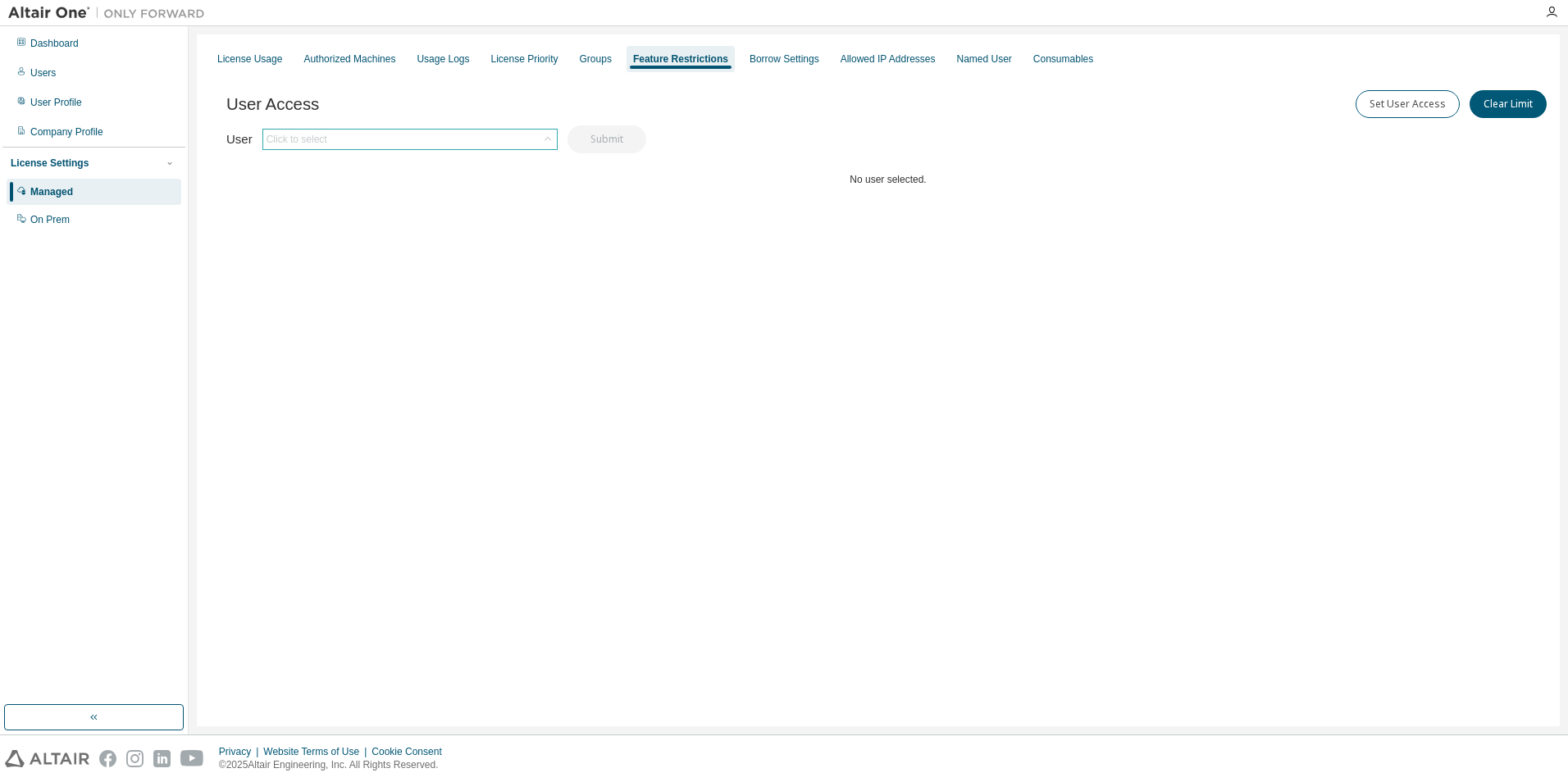
click at [312, 323] on div "License Usage Authorized Machines Usage Logs License Priority Groups Feature Re…" at bounding box center [878, 380] width 1362 height 692
click at [70, 44] on div "Dashboard" at bounding box center [54, 44] width 48 height 13
